Goal: Information Seeking & Learning: Learn about a topic

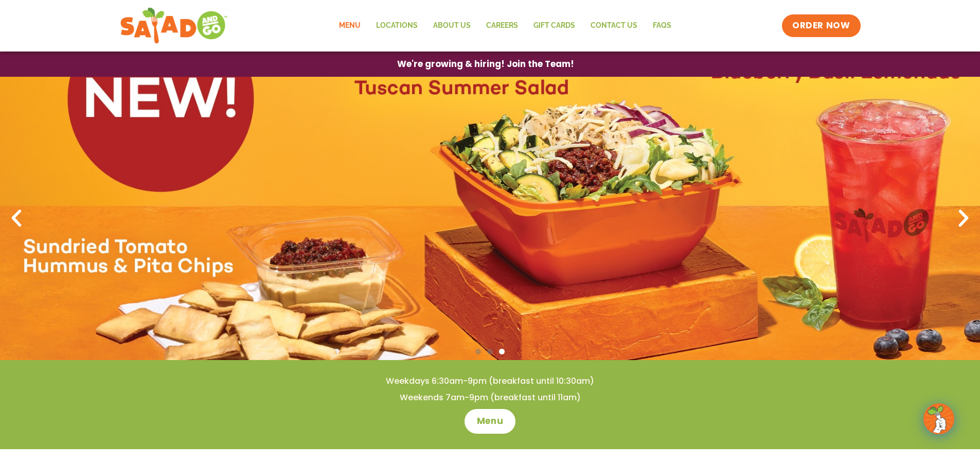
click at [355, 27] on link "Menu" at bounding box center [349, 26] width 37 height 24
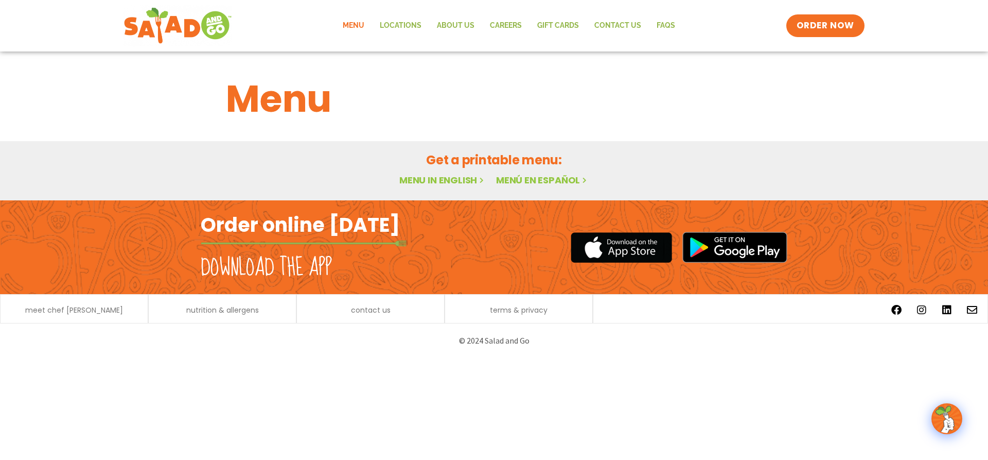
click at [433, 180] on link "Menu in English" at bounding box center [442, 179] width 86 height 13
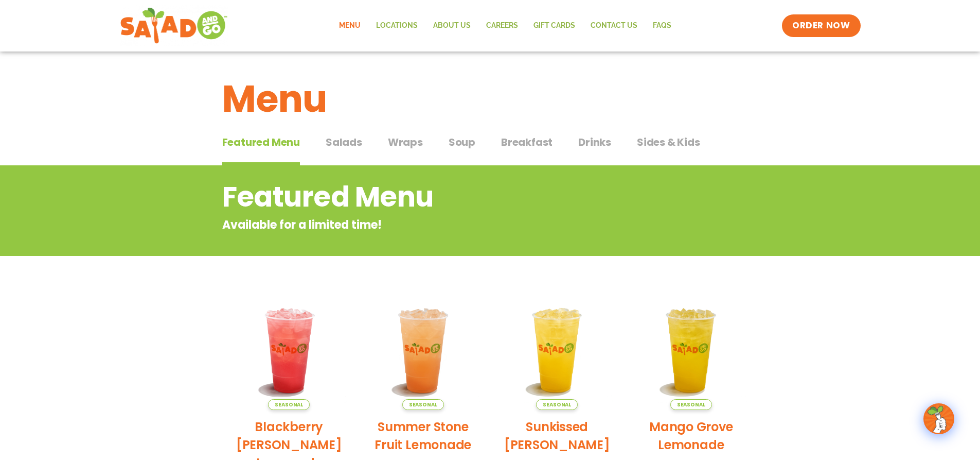
click at [356, 139] on span "Salads" at bounding box center [344, 141] width 37 height 15
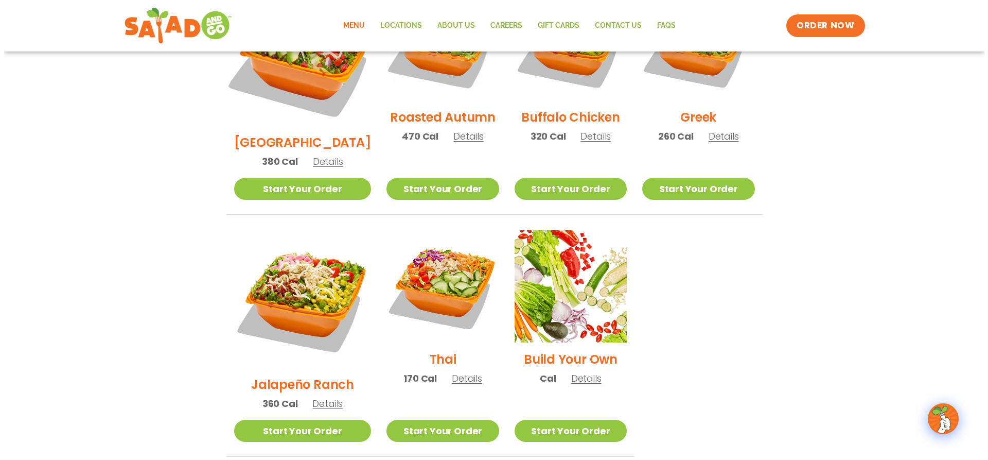
scroll to position [618, 0]
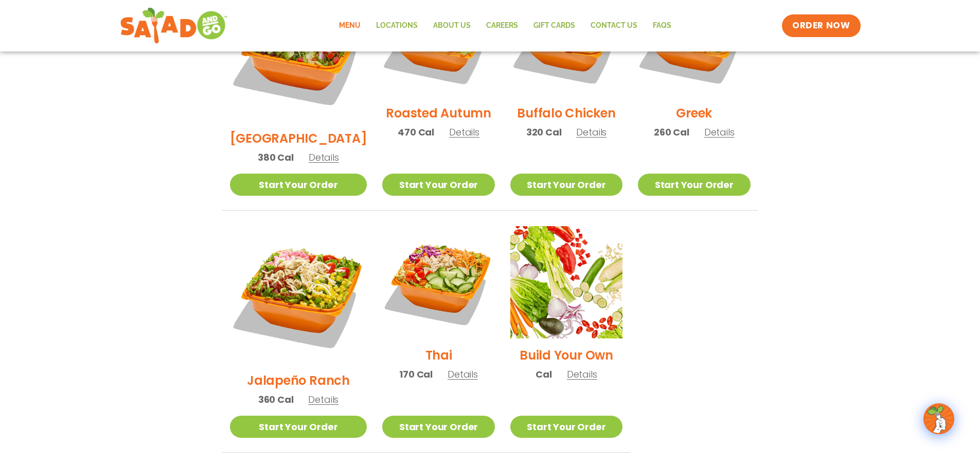
click at [311, 393] on span "Details" at bounding box center [323, 399] width 30 height 13
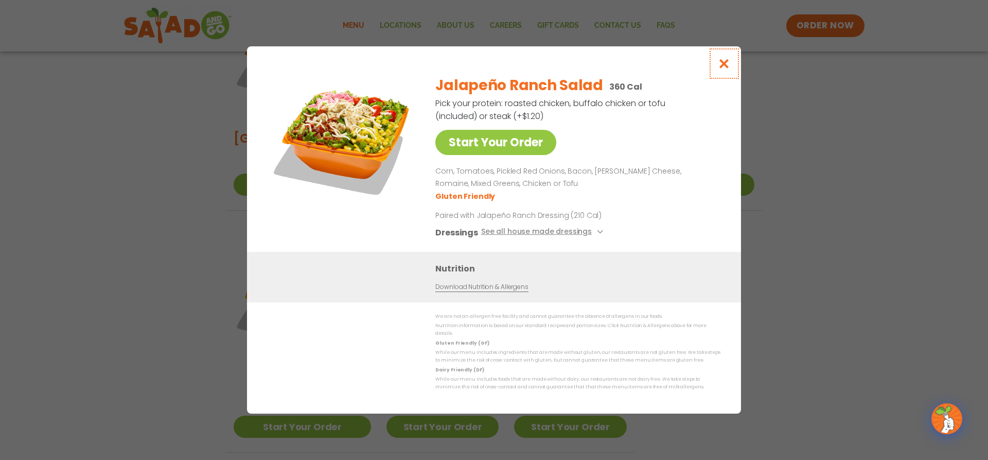
drag, startPoint x: 727, startPoint y: 62, endPoint x: 607, endPoint y: 225, distance: 202.5
click at [657, 237] on div "Start Your Order Jalapeño Ranch Salad 360 Cal Pick your protein: roasted chicke…" at bounding box center [494, 229] width 494 height 367
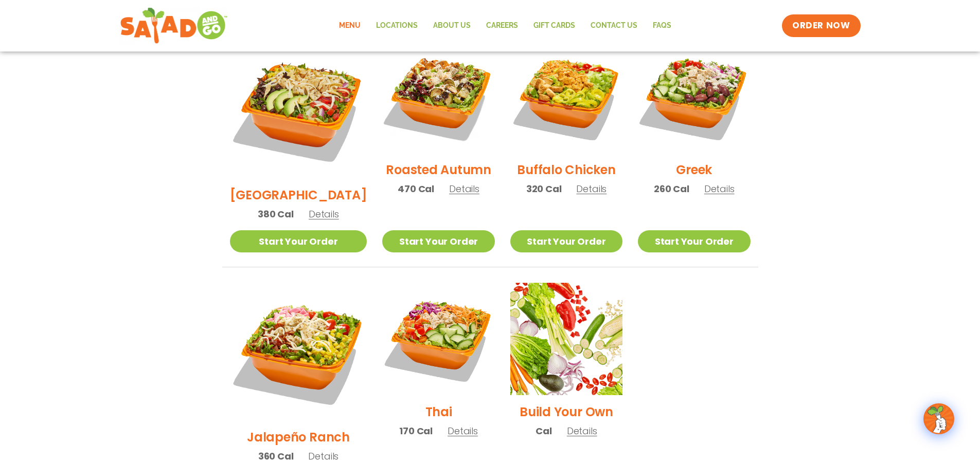
scroll to position [554, 0]
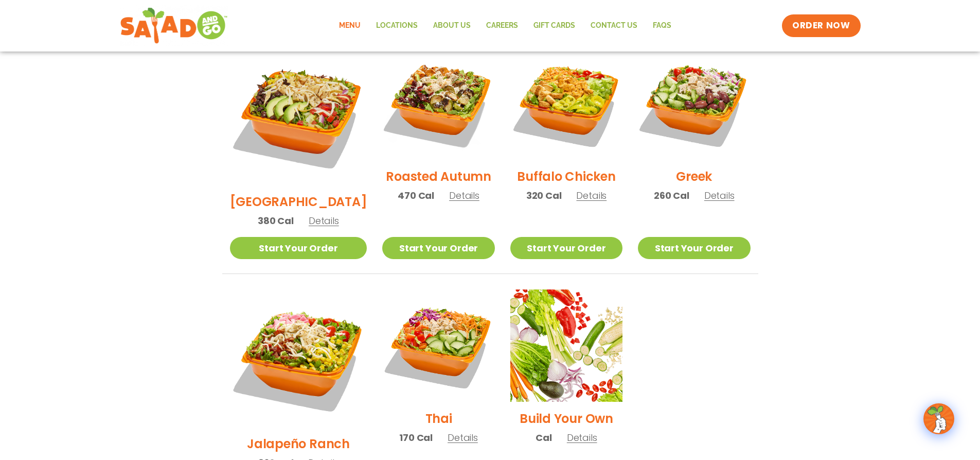
click at [308, 456] on span "Details" at bounding box center [323, 462] width 30 height 13
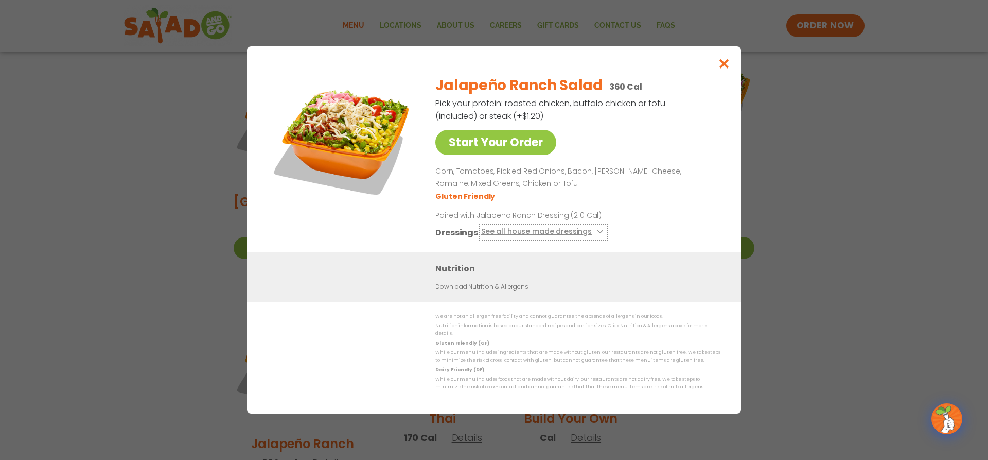
click at [547, 232] on button "See all house made dressings" at bounding box center [543, 232] width 125 height 13
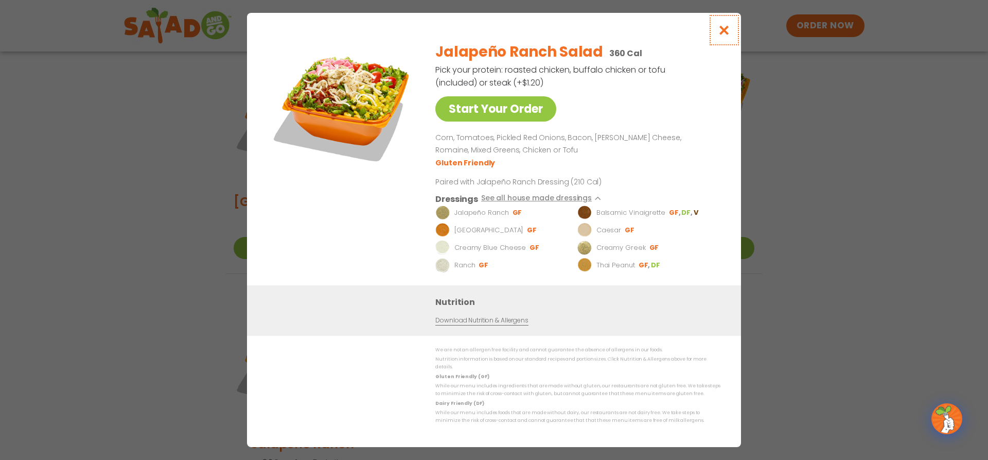
click at [726, 36] on icon "Close modal" at bounding box center [724, 30] width 13 height 11
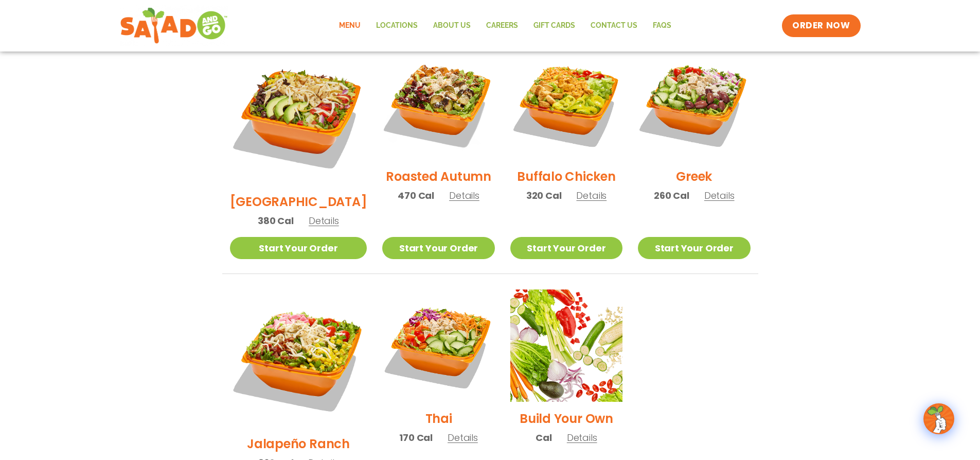
click at [449, 189] on span "Details" at bounding box center [464, 195] width 30 height 13
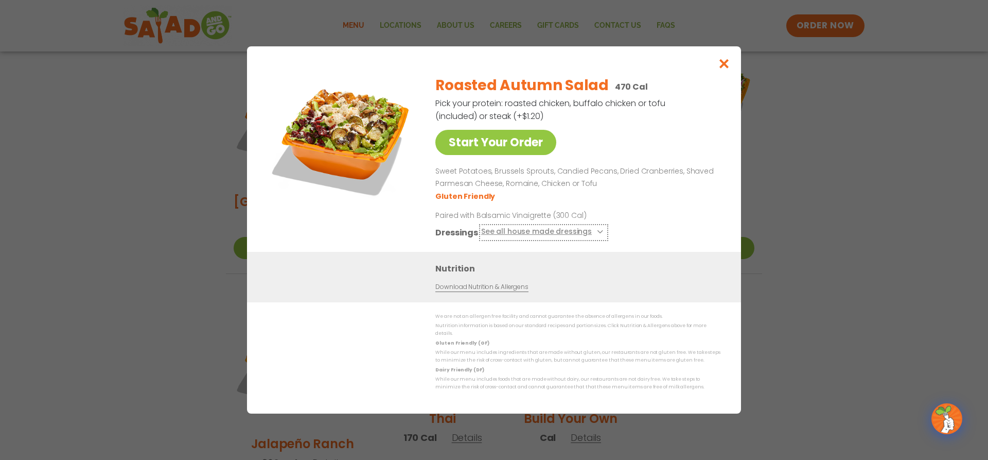
click at [524, 237] on button "See all house made dressings" at bounding box center [543, 232] width 125 height 13
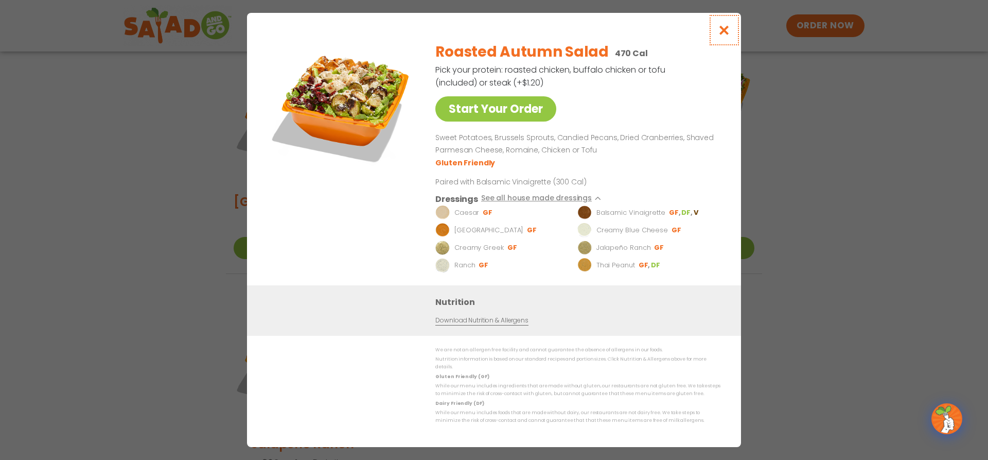
click at [725, 34] on icon "Close modal" at bounding box center [724, 30] width 13 height 11
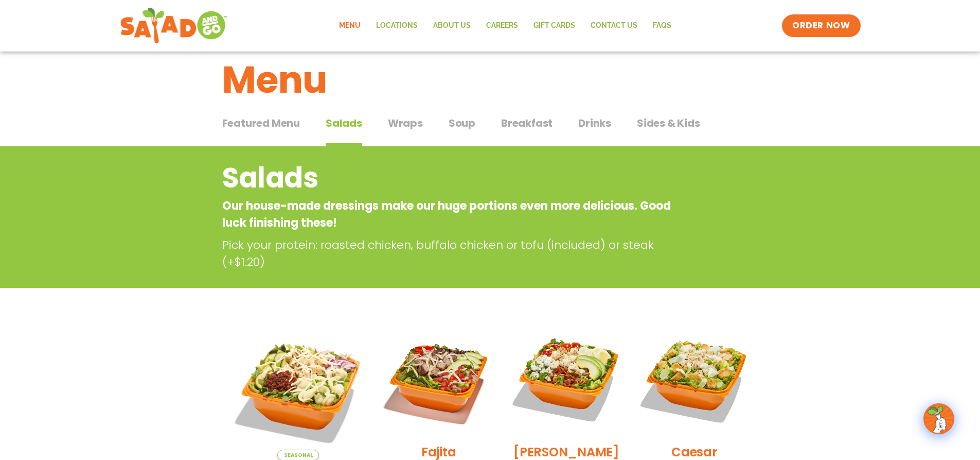
scroll to position [0, 0]
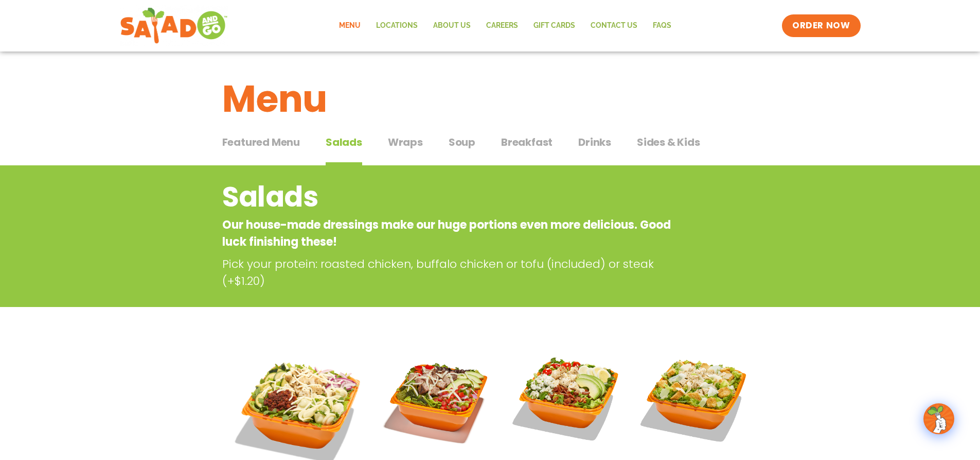
click at [423, 141] on div "Featured Menu Featured Menu Salads Salads Wraps Wraps Soup Soup Breakfast Break…" at bounding box center [490, 148] width 536 height 35
click at [417, 142] on span "Wraps" at bounding box center [405, 141] width 35 height 15
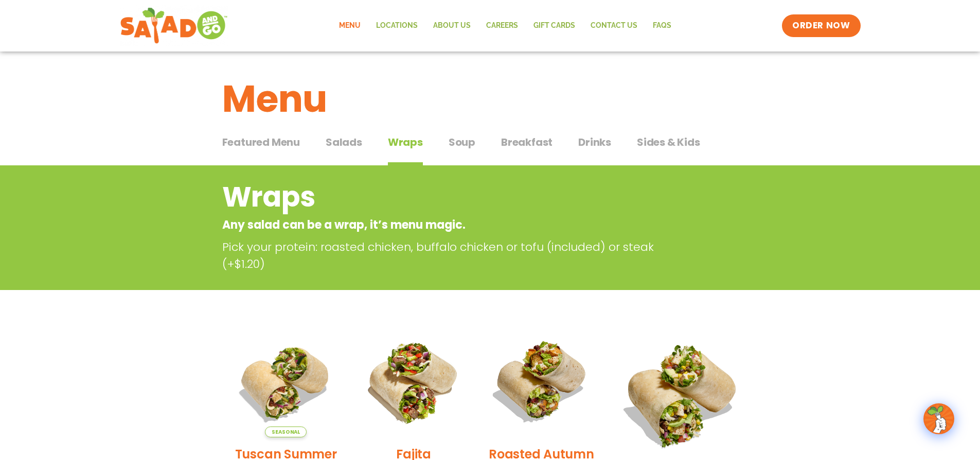
click at [464, 141] on span "Soup" at bounding box center [462, 141] width 27 height 15
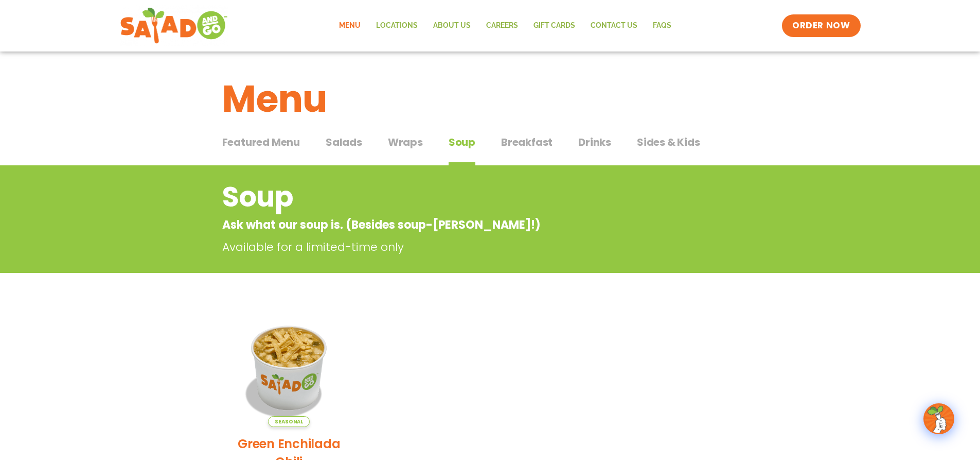
click at [545, 142] on span "Breakfast" at bounding box center [526, 141] width 51 height 15
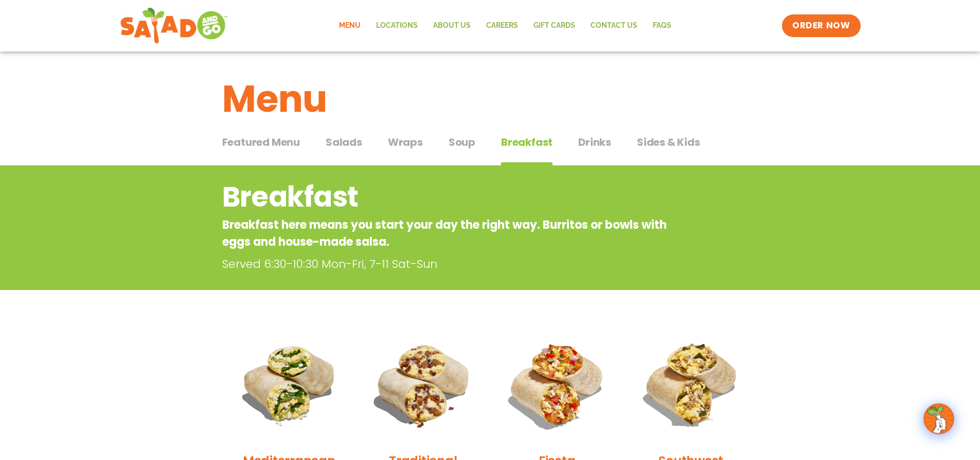
click at [600, 135] on span "Drinks" at bounding box center [594, 141] width 33 height 15
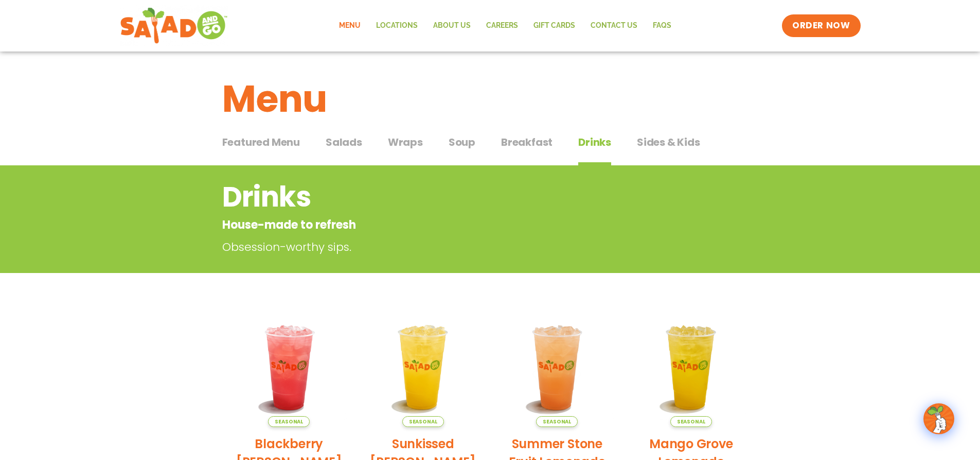
click at [679, 132] on div "Featured Menu Featured Menu Salads Salads Wraps Wraps Soup Soup Breakfast Break…" at bounding box center [490, 148] width 536 height 35
click at [677, 134] on span "Sides & Kids" at bounding box center [668, 141] width 63 height 15
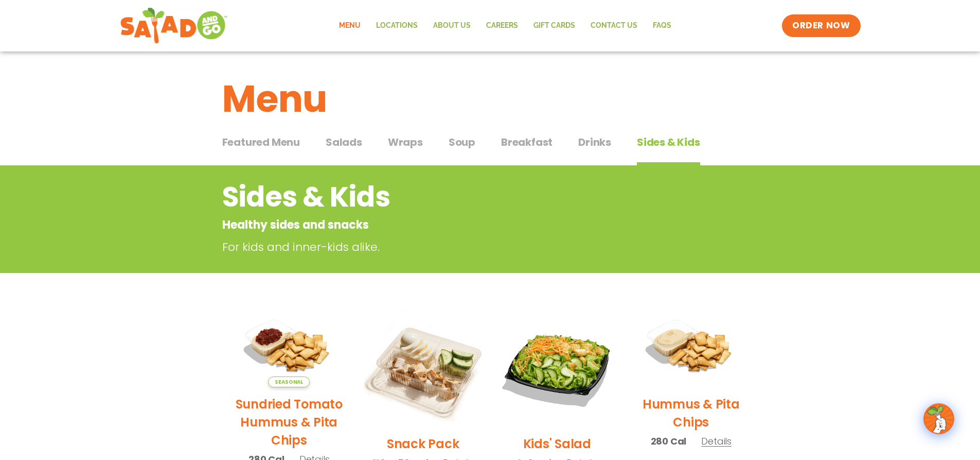
click at [364, 142] on div "Featured Menu Featured Menu Salads Salads Wraps Wraps Soup Soup Breakfast Break…" at bounding box center [490, 148] width 536 height 35
click at [351, 139] on span "Salads" at bounding box center [344, 141] width 37 height 15
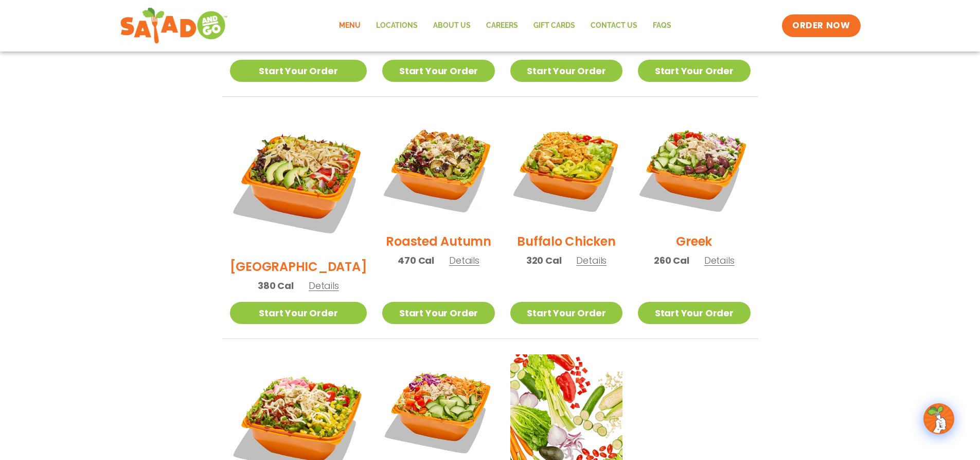
scroll to position [463, 0]
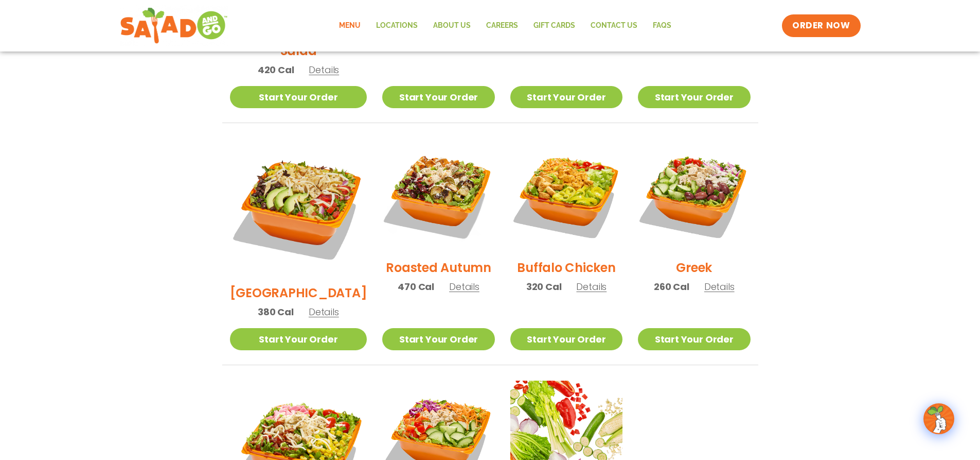
click at [310, 305] on span "Details" at bounding box center [324, 311] width 30 height 13
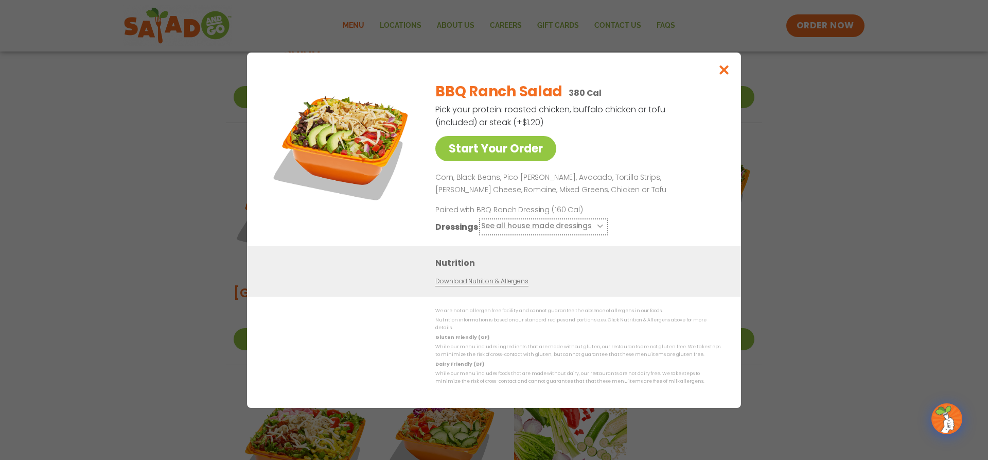
click at [552, 230] on button "See all house made dressings" at bounding box center [543, 226] width 125 height 13
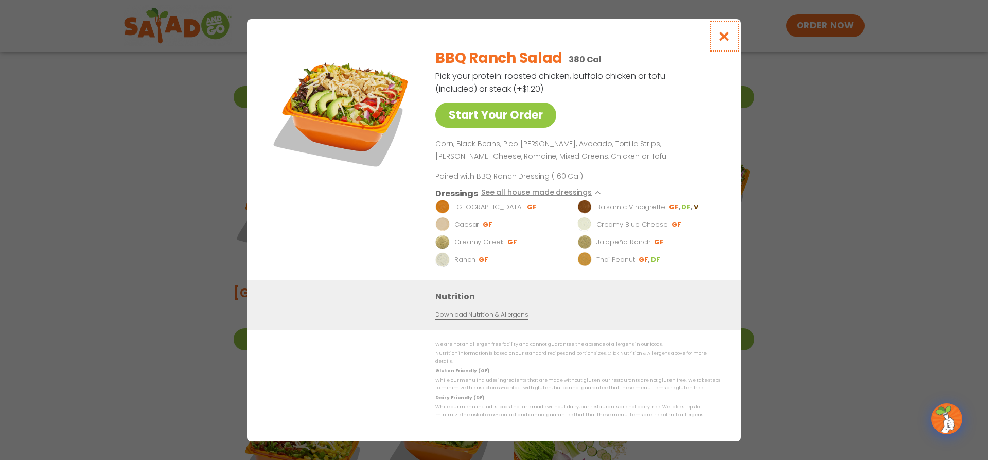
click at [724, 38] on icon "Close modal" at bounding box center [724, 36] width 13 height 11
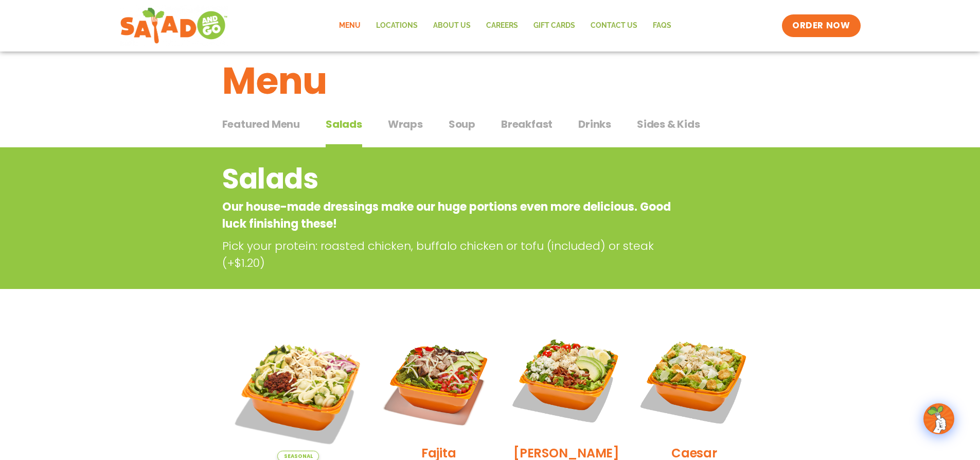
scroll to position [0, 0]
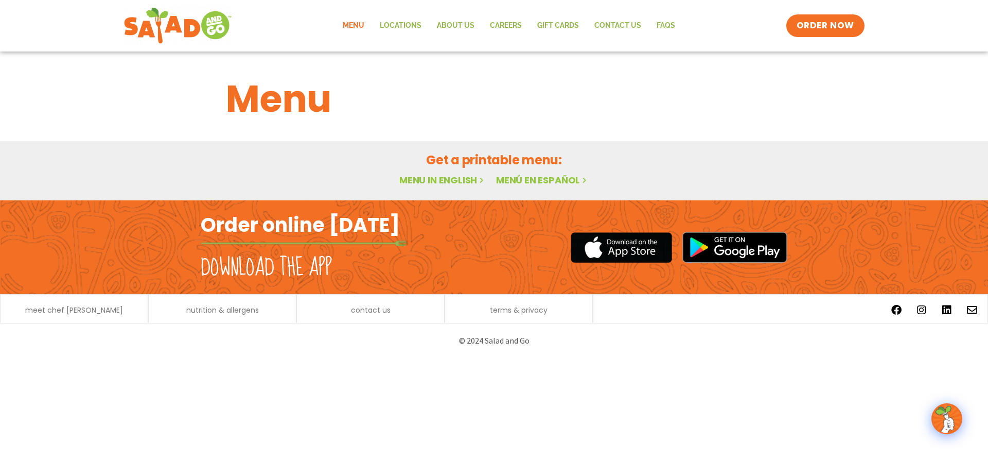
click at [434, 181] on link "Menu in English" at bounding box center [442, 179] width 86 height 13
click at [283, 101] on h1 "Menu" at bounding box center [494, 99] width 536 height 56
click at [72, 311] on span "meet chef [PERSON_NAME]" at bounding box center [74, 309] width 98 height 7
click at [350, 26] on link "Menu" at bounding box center [353, 26] width 37 height 24
click at [440, 181] on link "Menu in English" at bounding box center [442, 179] width 86 height 13
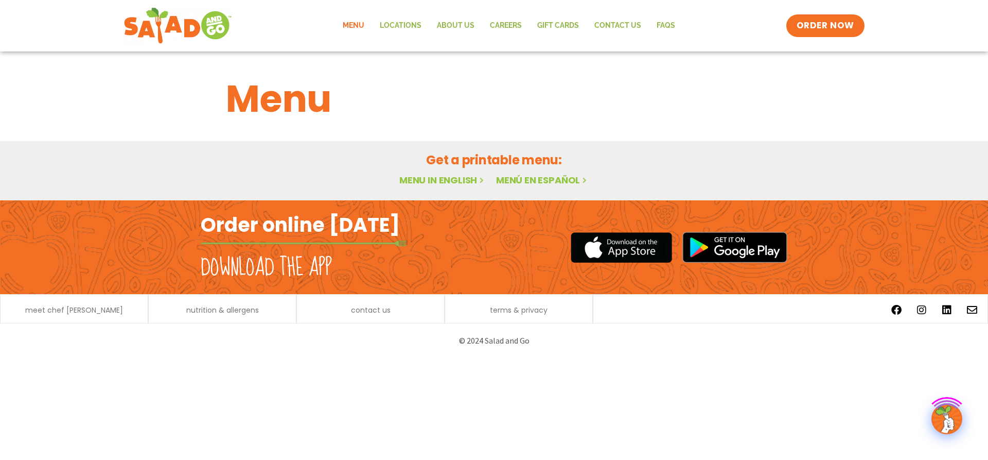
drag, startPoint x: 0, startPoint y: 0, endPoint x: 440, endPoint y: 181, distance: 475.7
click at [440, 181] on link "Menu in English" at bounding box center [442, 179] width 86 height 13
